Goal: Task Accomplishment & Management: Manage account settings

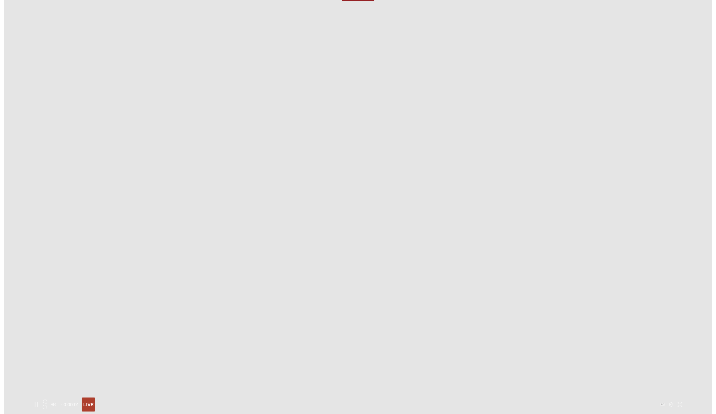
scroll to position [99, 0]
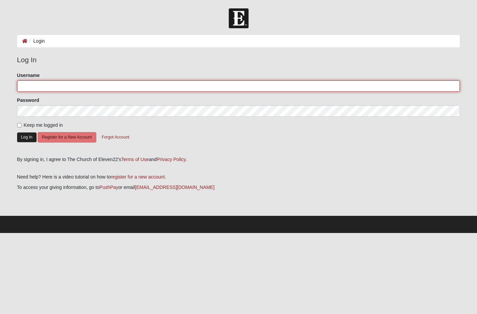
type input "gldarter"
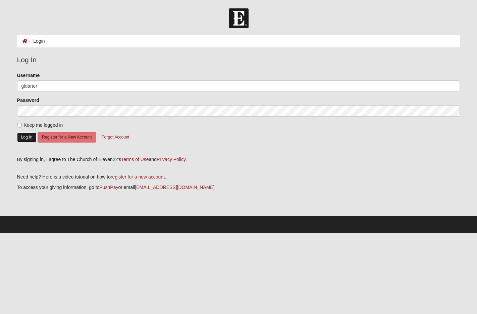
click at [28, 136] on button "Log In" at bounding box center [26, 137] width 19 height 10
